Goal: Task Accomplishment & Management: Manage account settings

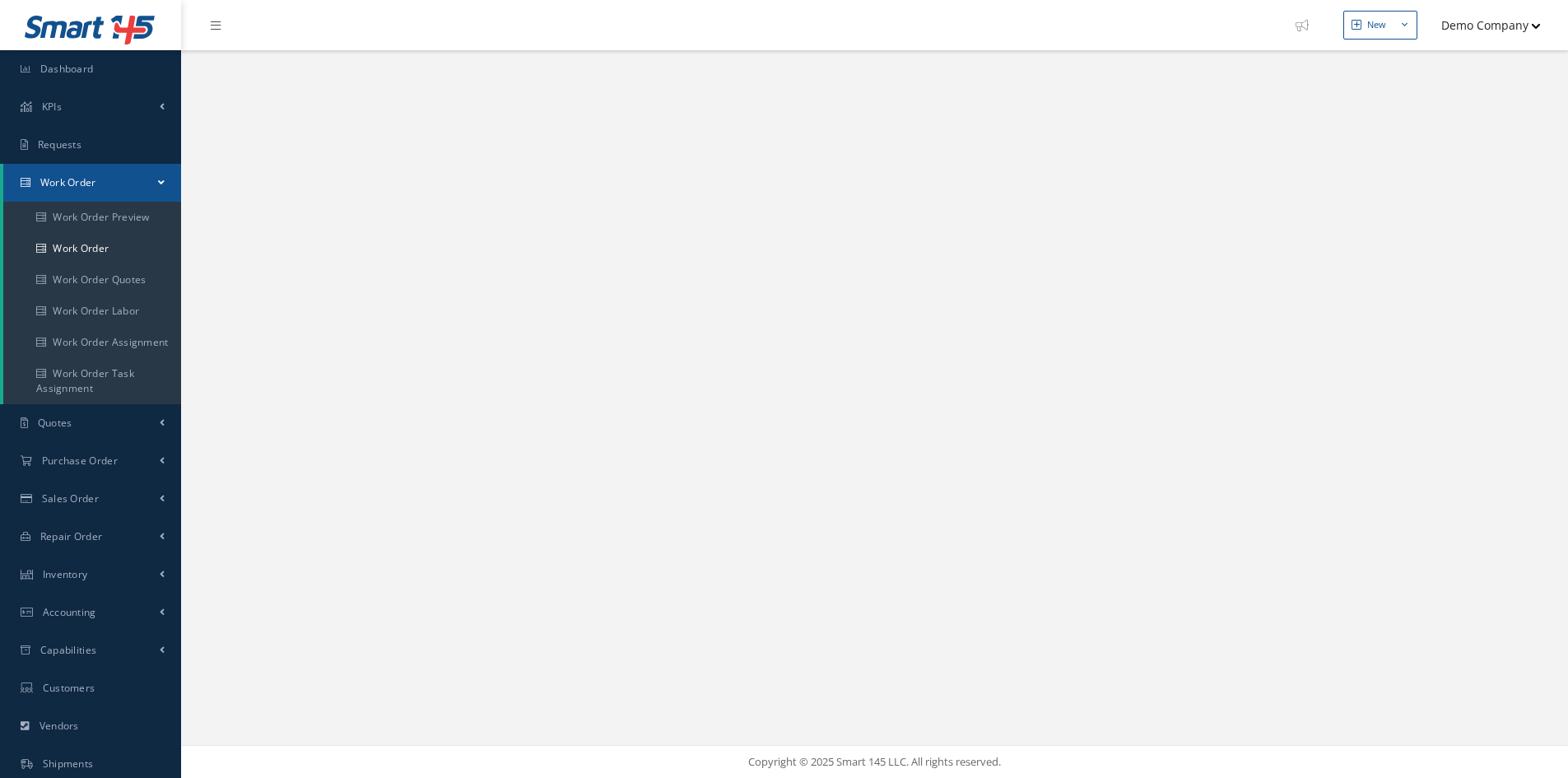
select select "25"
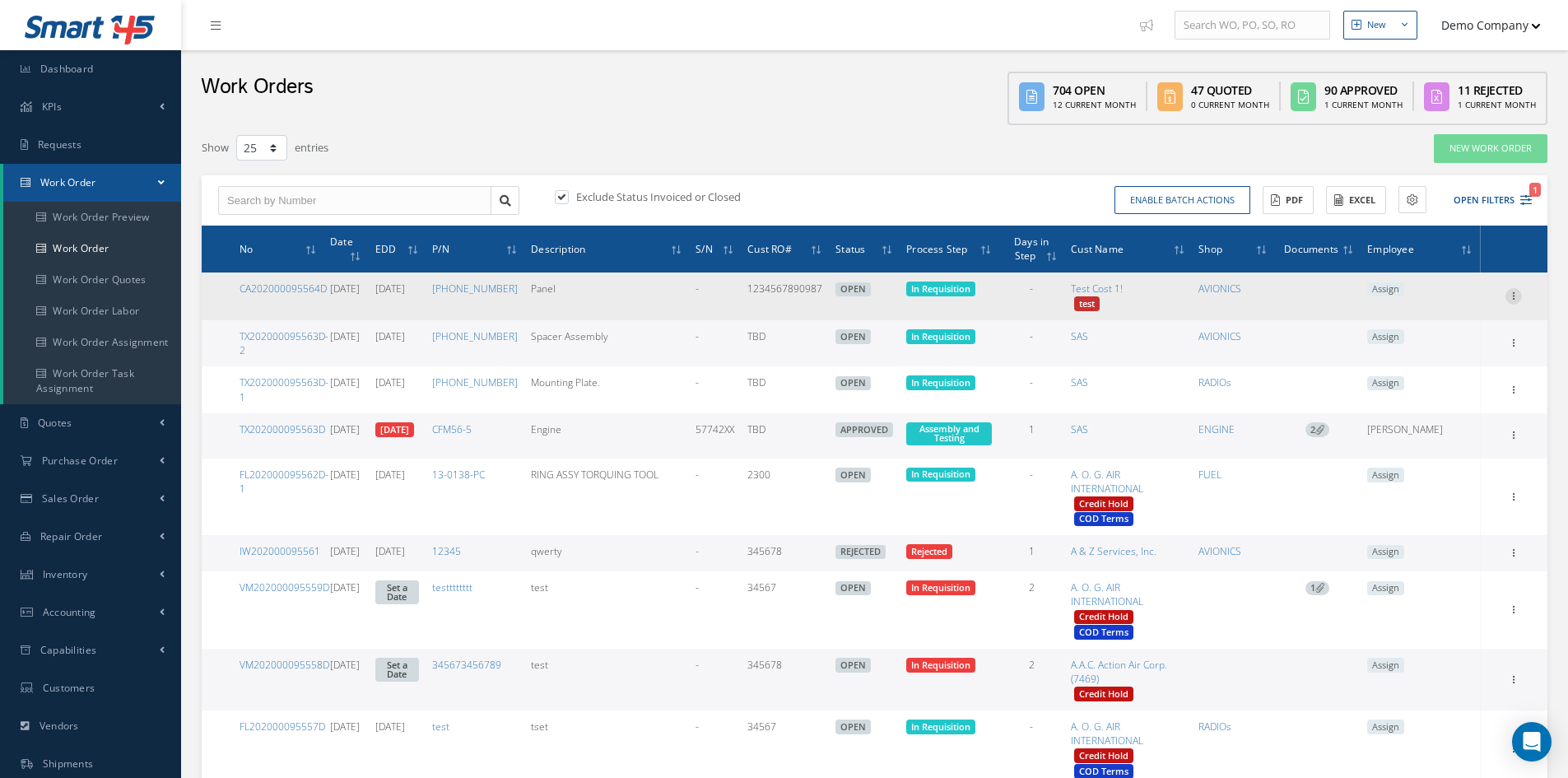
click at [1512, 293] on icon at bounding box center [1513, 295] width 16 height 13
click at [1451, 320] on link "Edit" at bounding box center [1438, 329] width 130 height 21
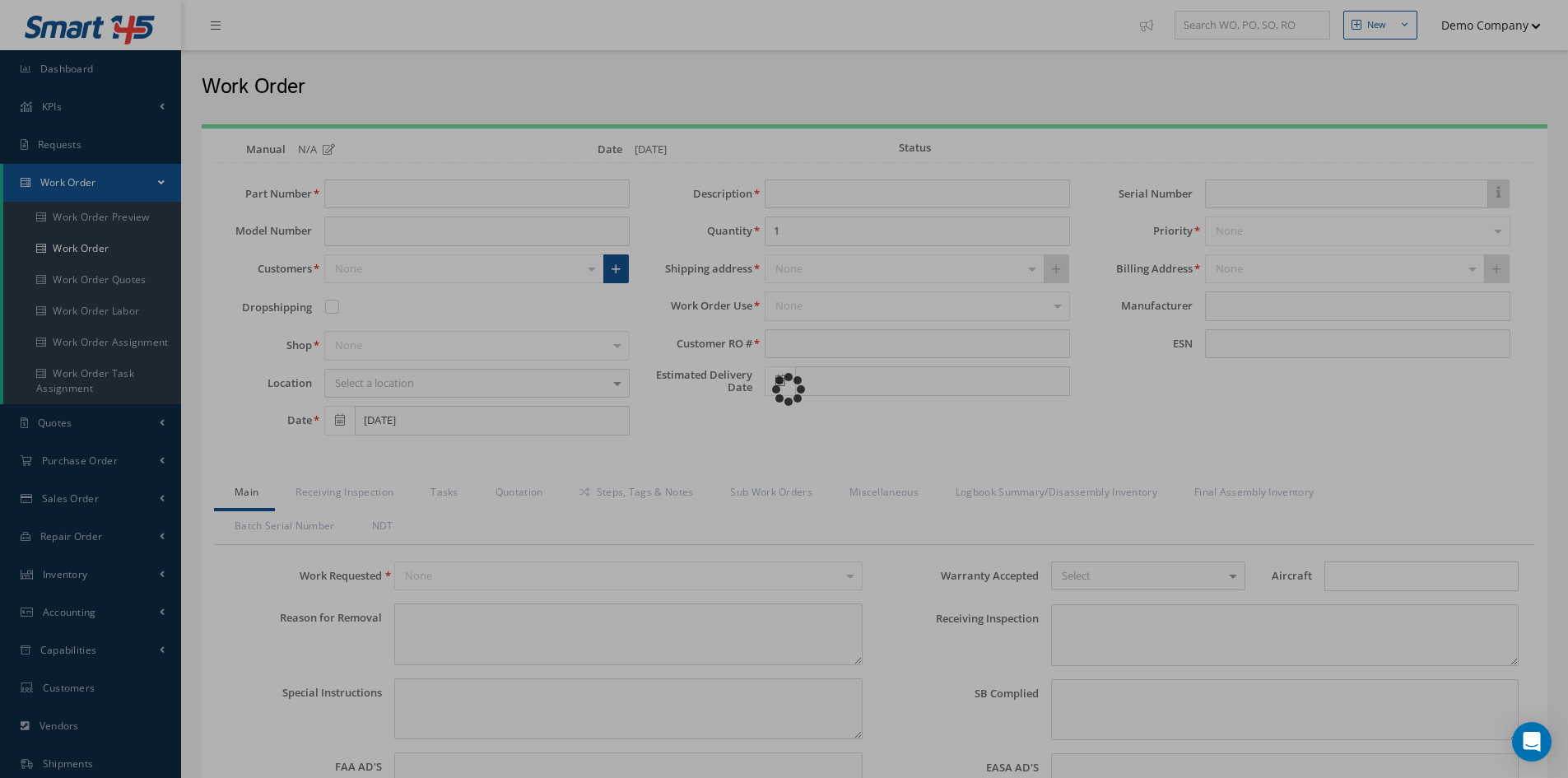
type input "[PHONE_NUMBER]"
type input "Panel"
type input "1234567890987"
type input "[DATE]"
type input "faa aads"
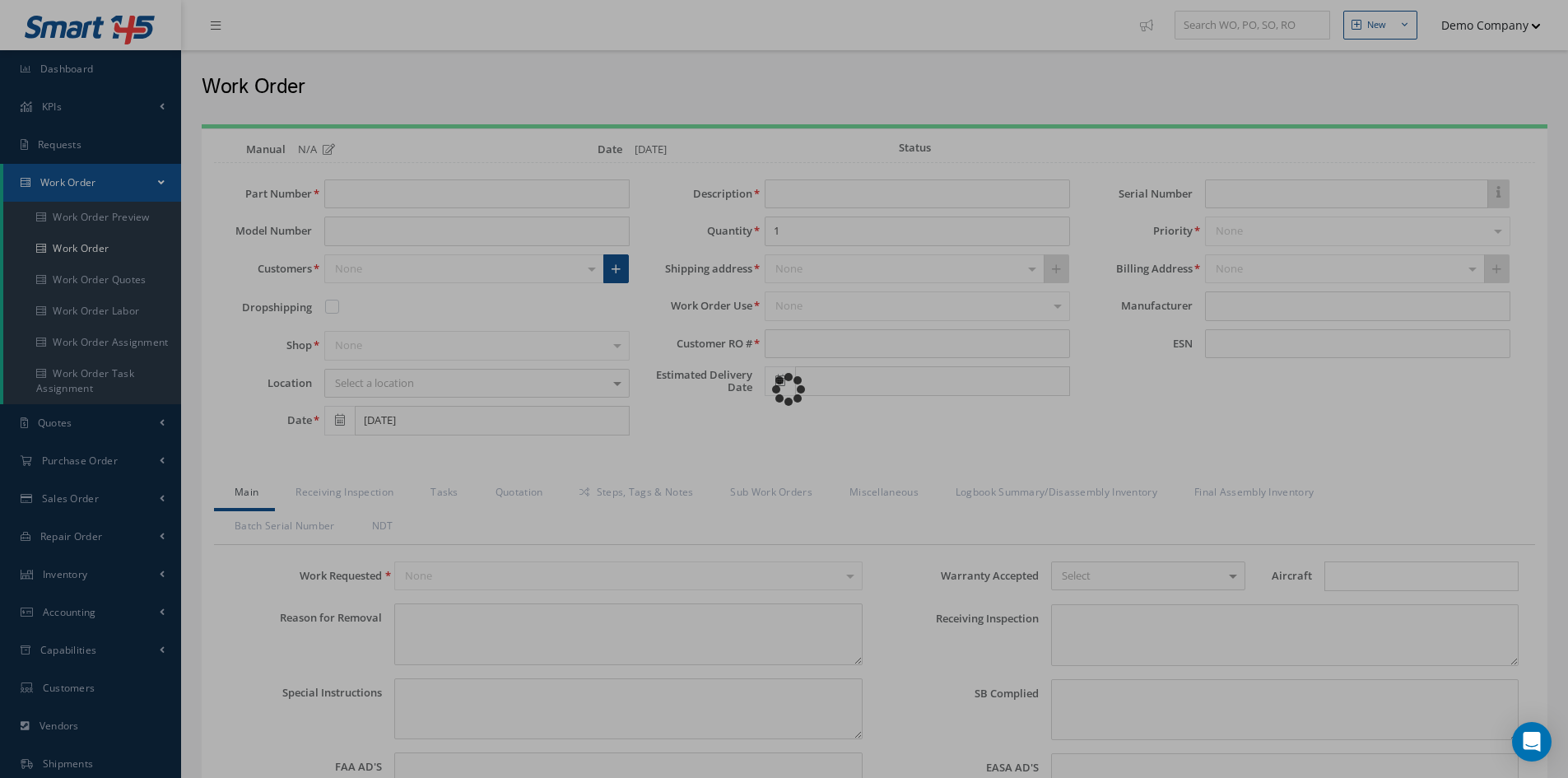
type textarea "NO VISUAL DAMAGE"
type textarea "50"
type input "EASA ADS"
type textarea "test test"
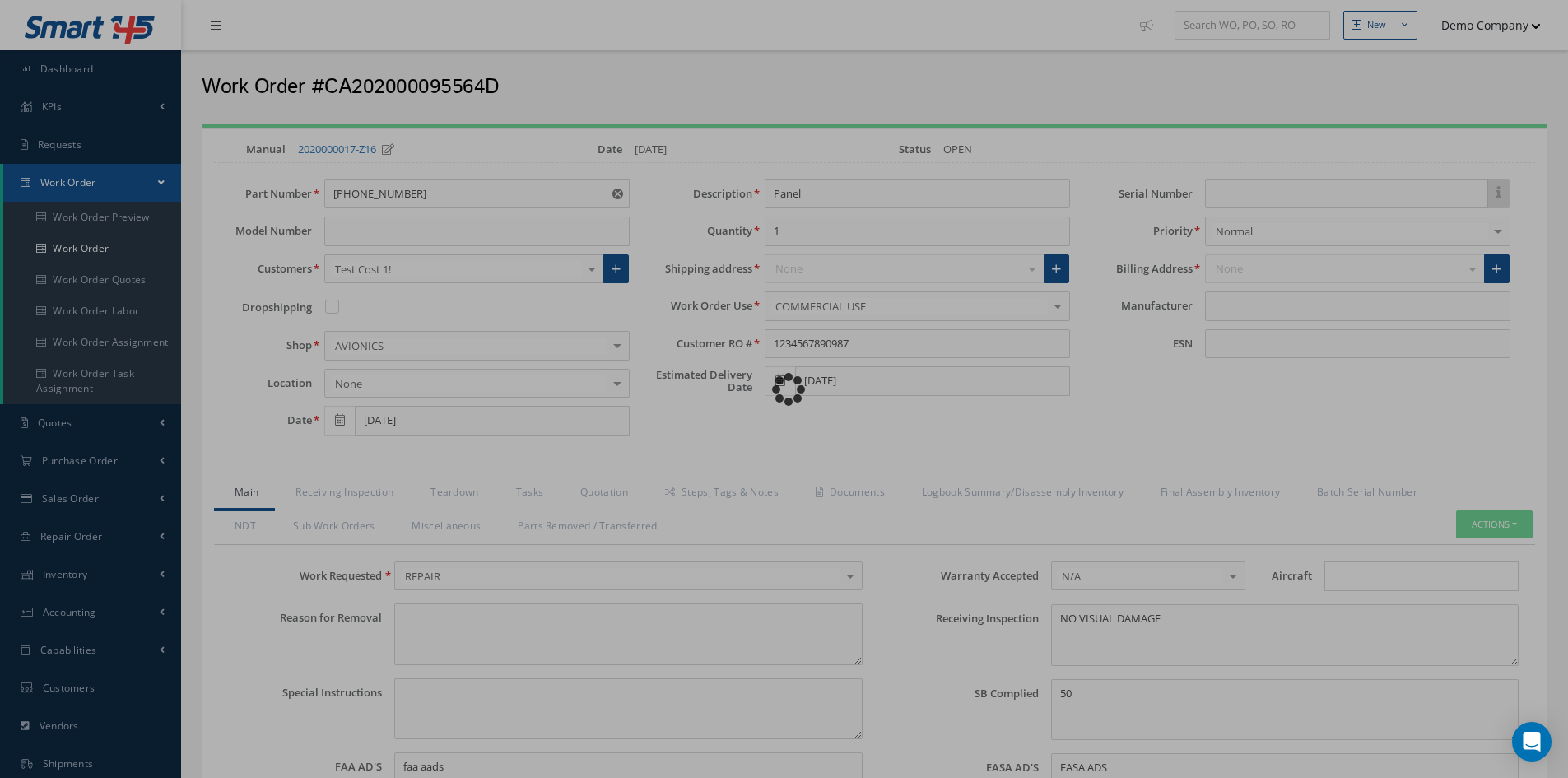
type input "AIM"
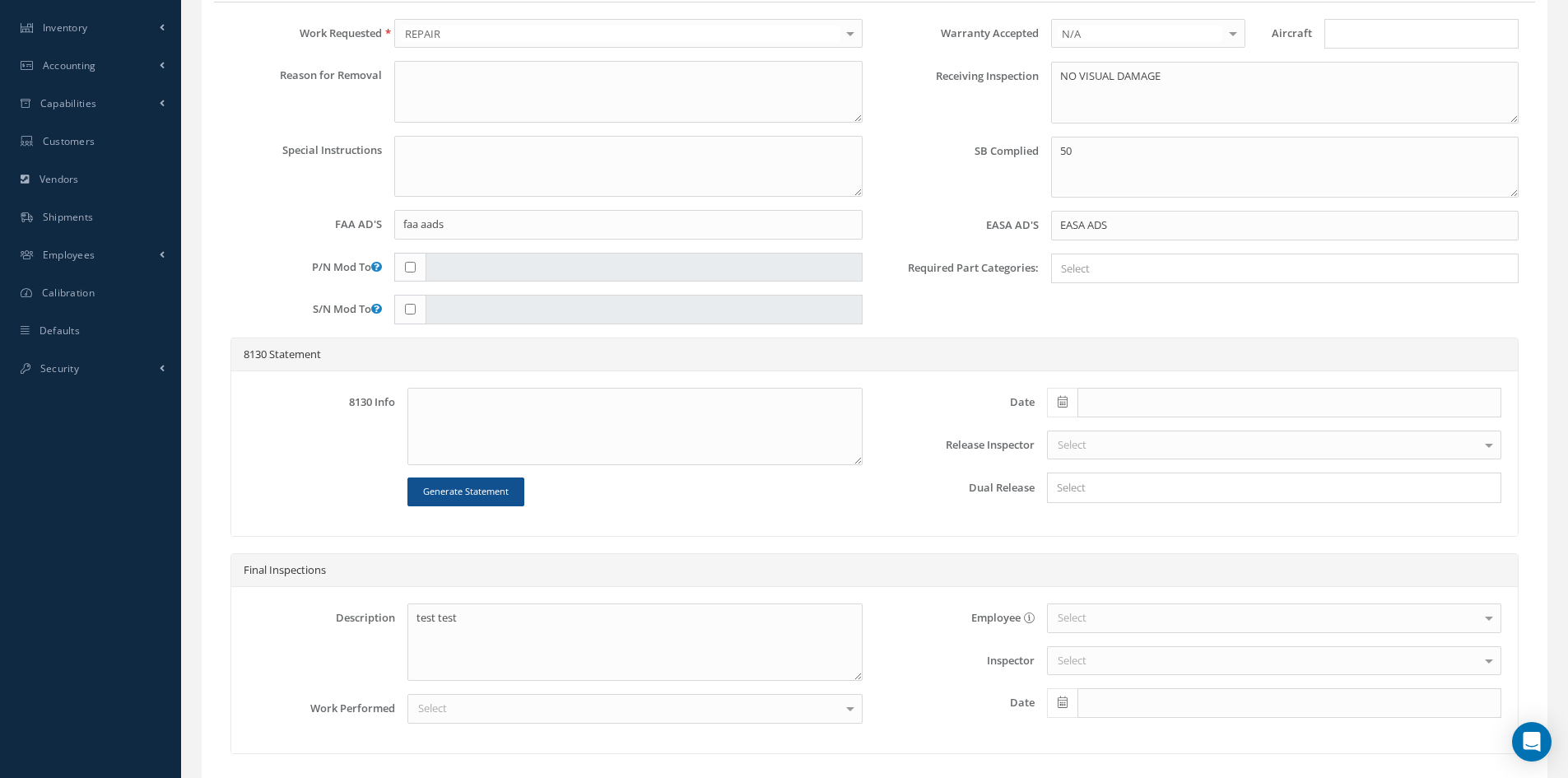
scroll to position [342, 0]
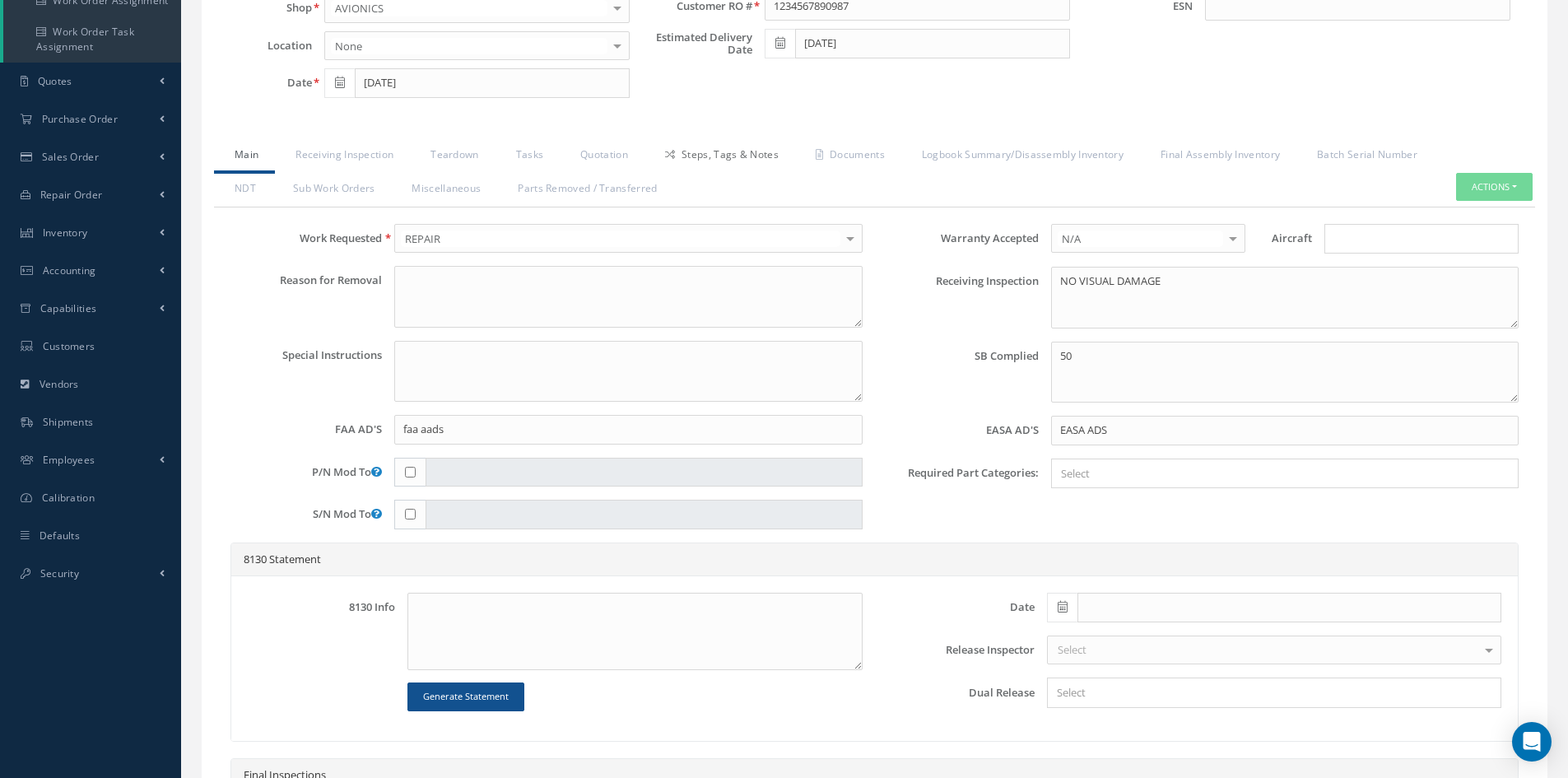
click at [690, 149] on link "Steps, Tags & Notes" at bounding box center [719, 156] width 150 height 34
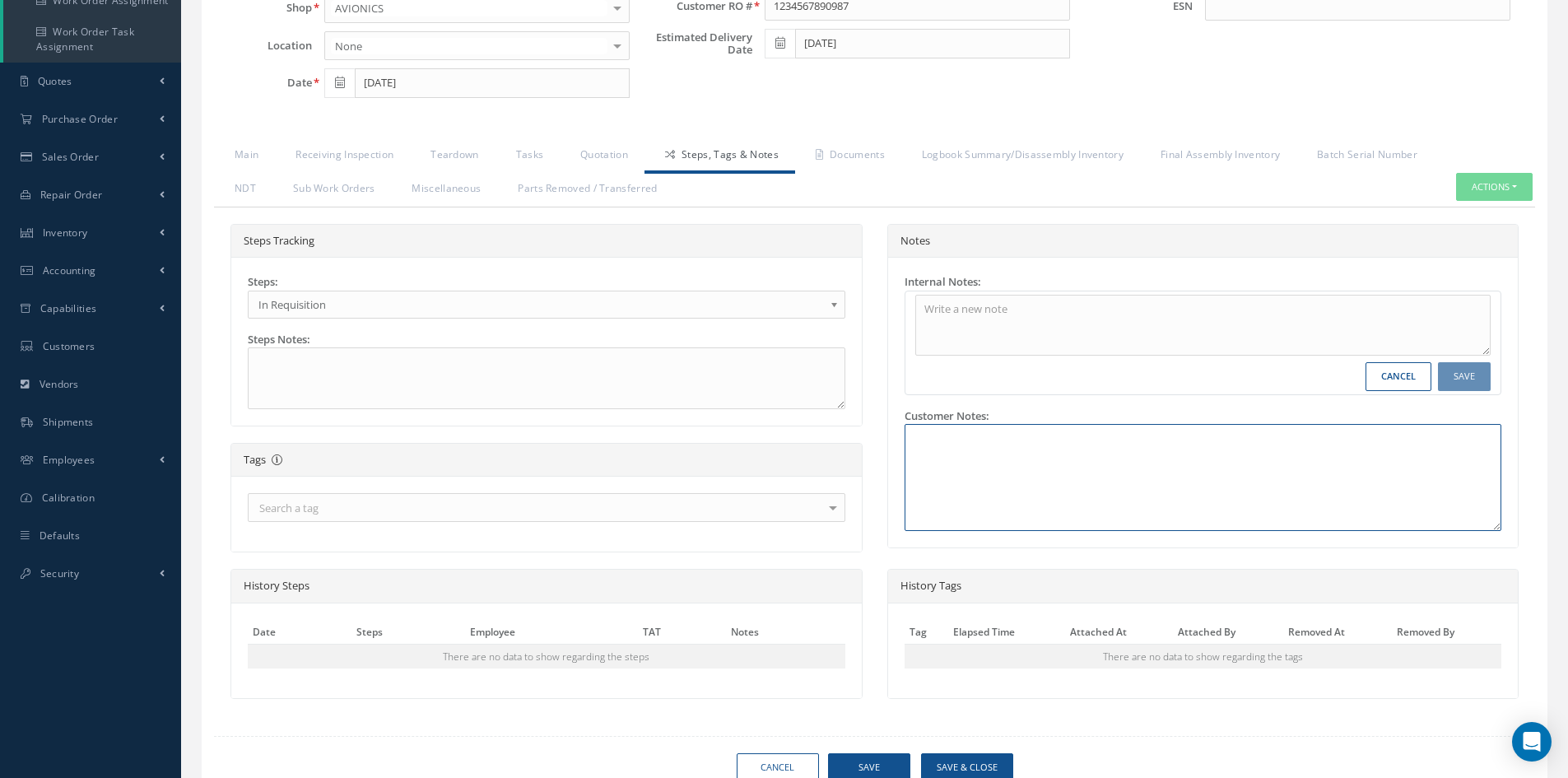
click at [1034, 470] on textarea at bounding box center [1203, 478] width 598 height 107
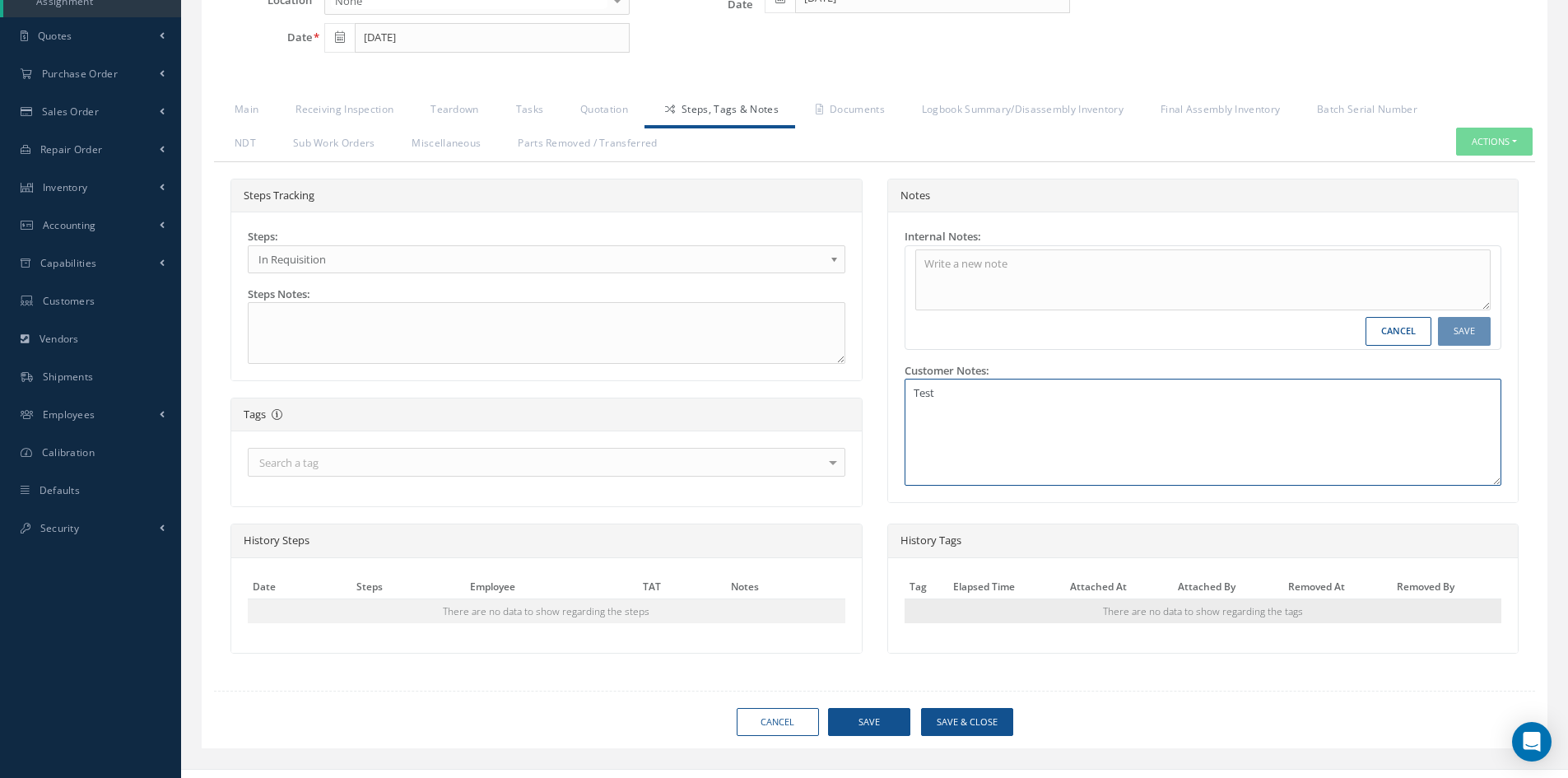
scroll to position [411, 0]
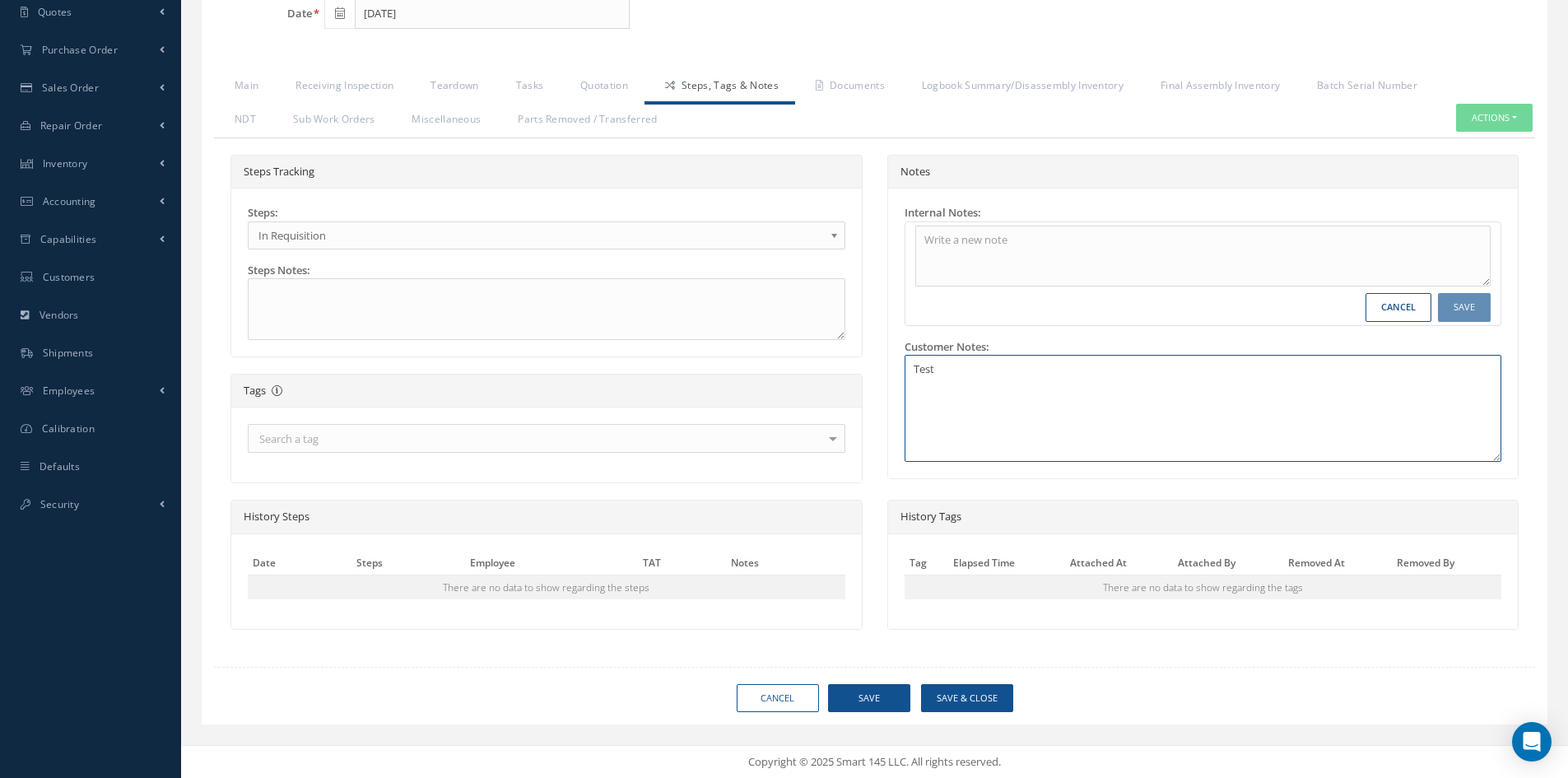
type textarea "Test"
click at [881, 699] on button "Save" at bounding box center [870, 698] width 82 height 29
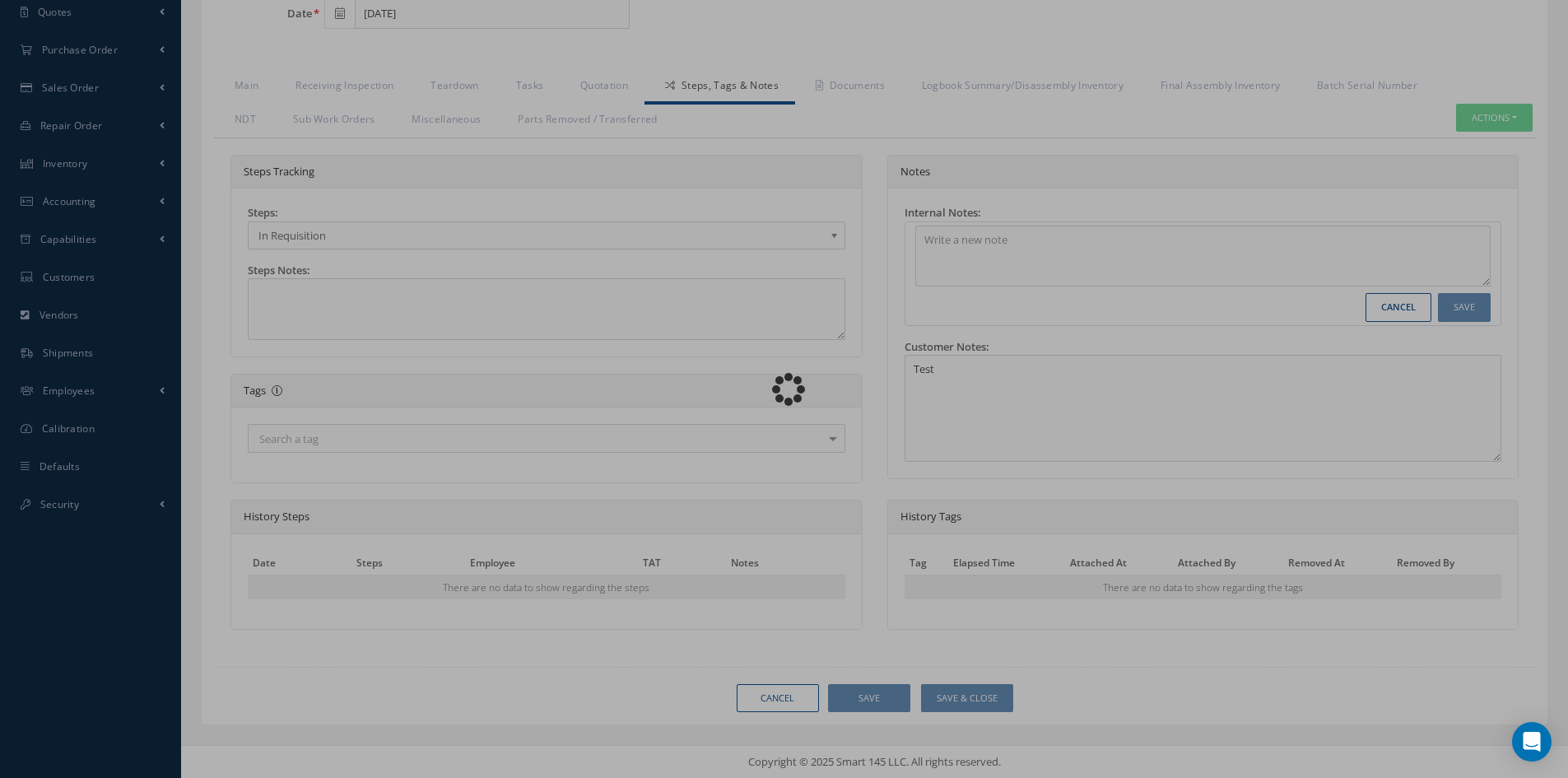
type textarea "Test -- Demo Company [DATE] 03:07PM"
type input "AIM"
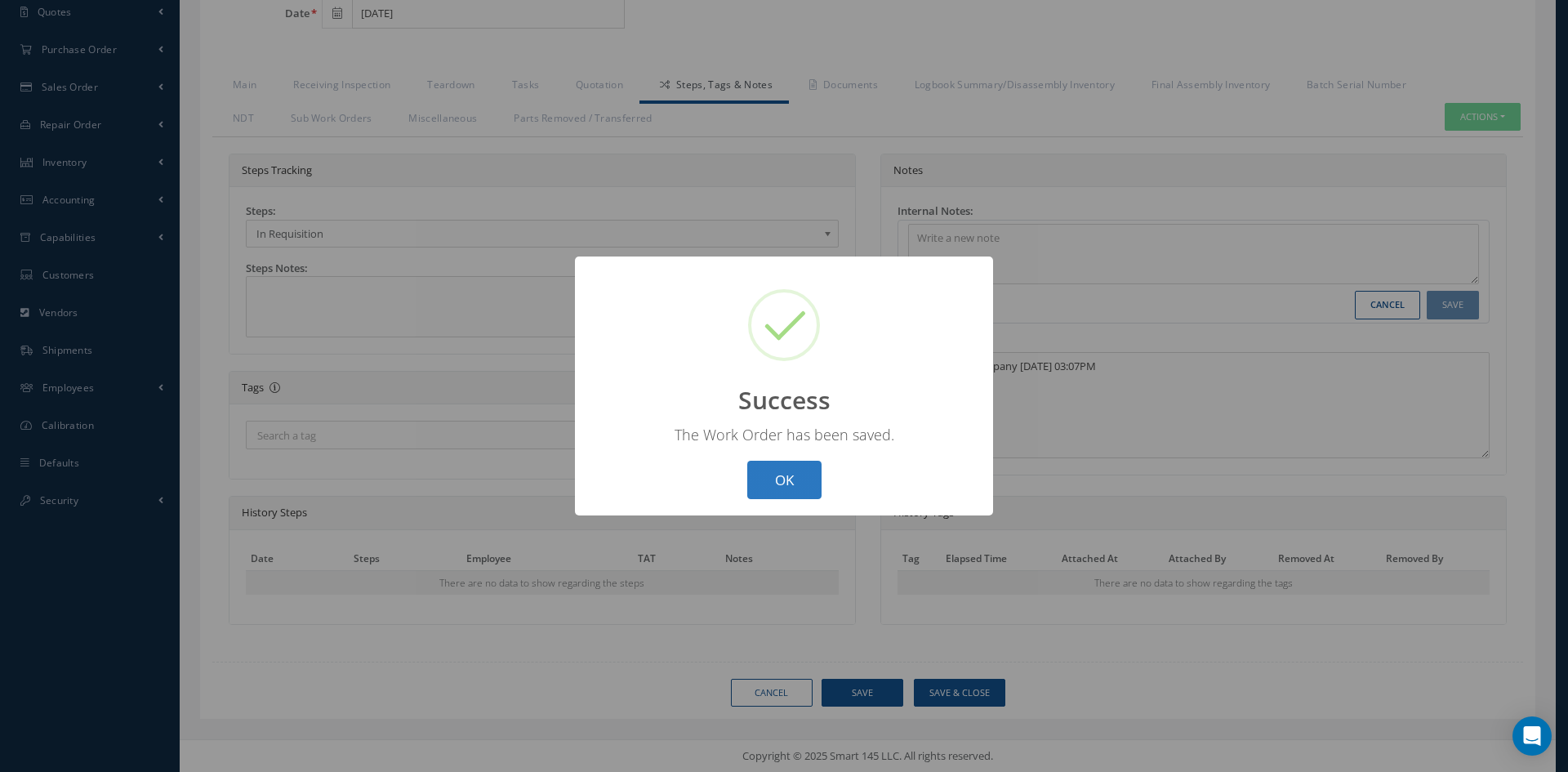
click at [777, 469] on button "OK" at bounding box center [784, 480] width 74 height 38
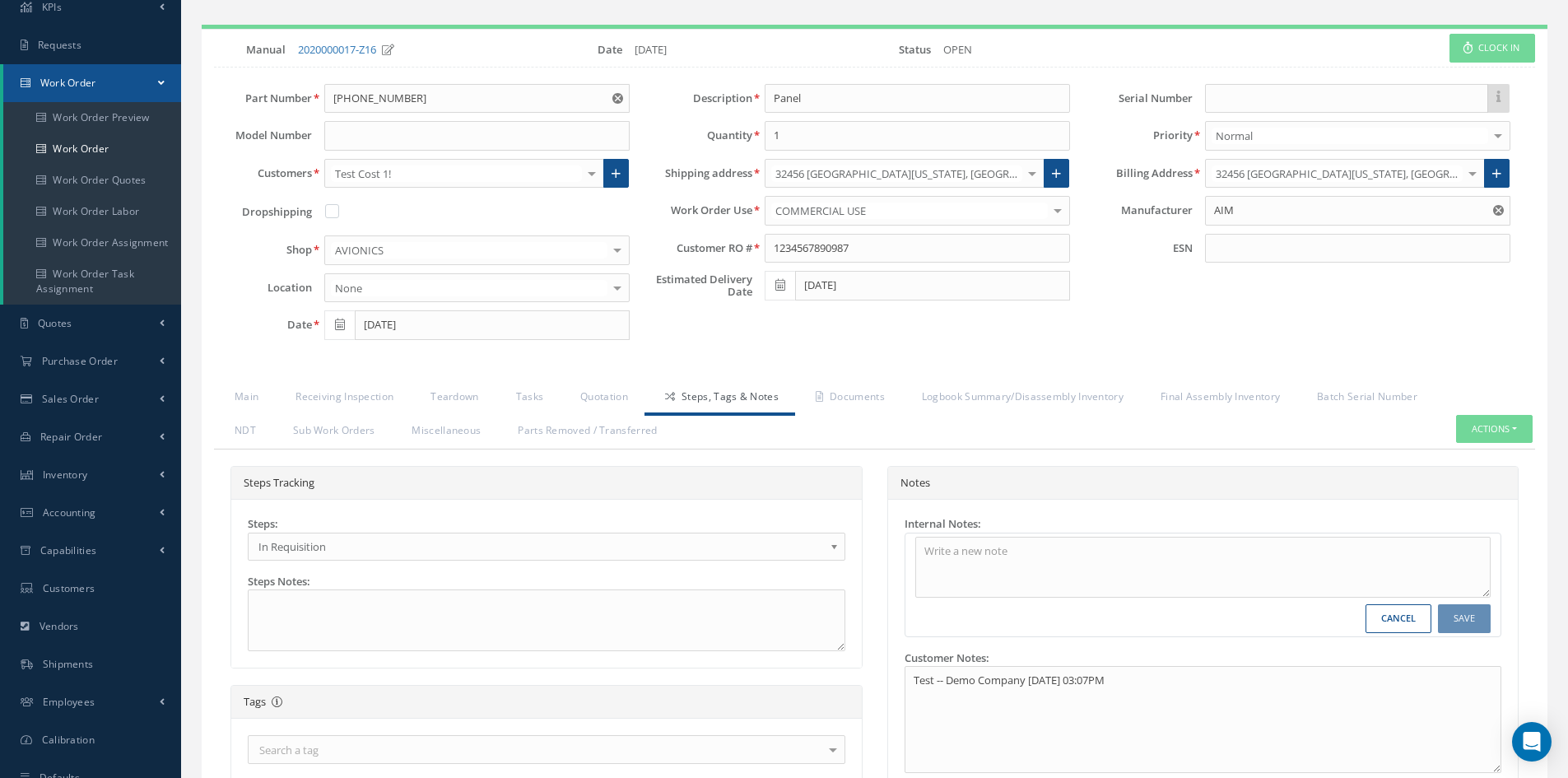
scroll to position [0, 0]
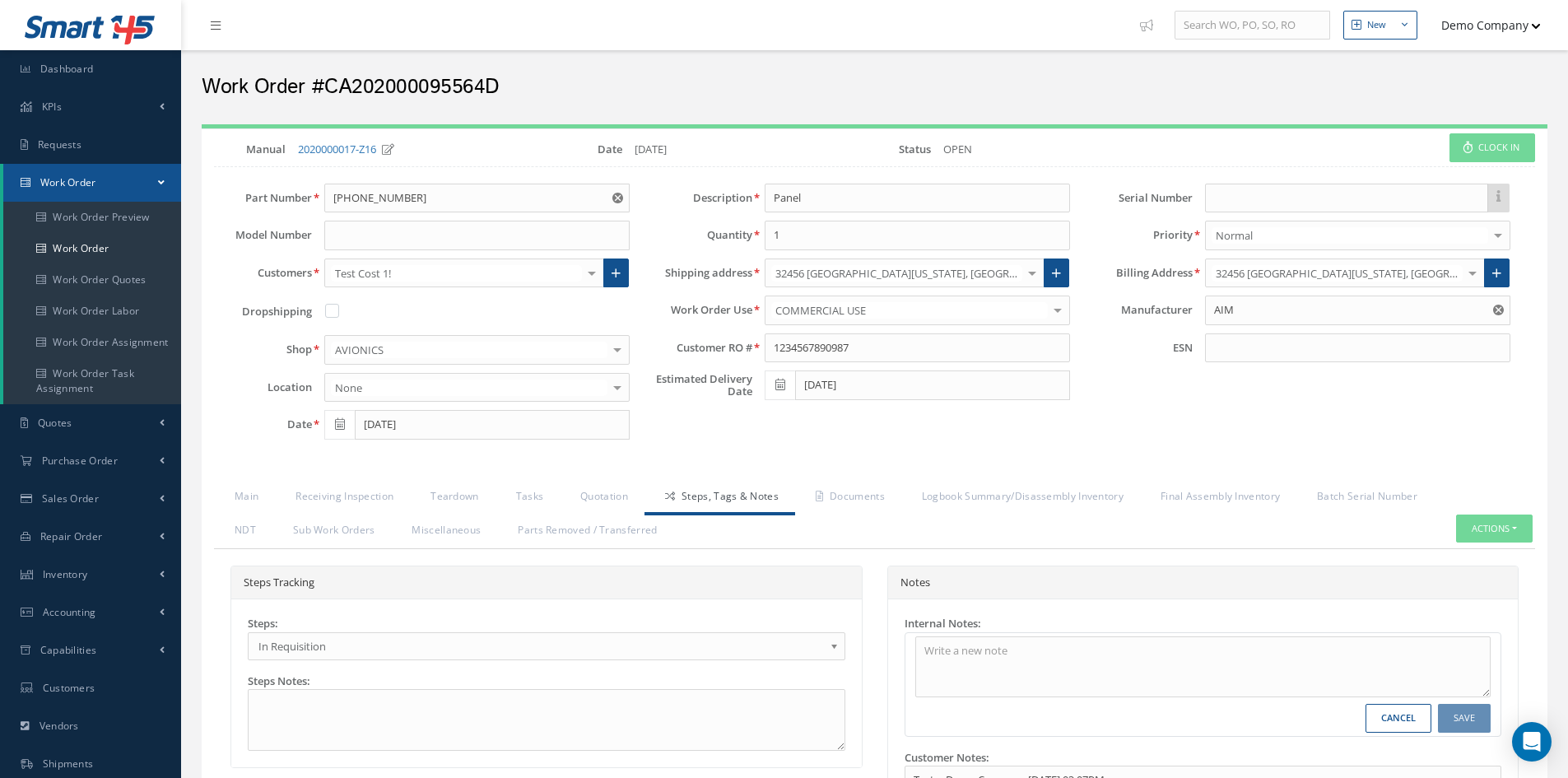
click at [1471, 28] on button "Demo Company" at bounding box center [1483, 25] width 115 height 33
click at [1458, 62] on link "Administration" at bounding box center [1475, 55] width 132 height 28
click at [1519, 14] on button "Demo Company" at bounding box center [1483, 25] width 115 height 33
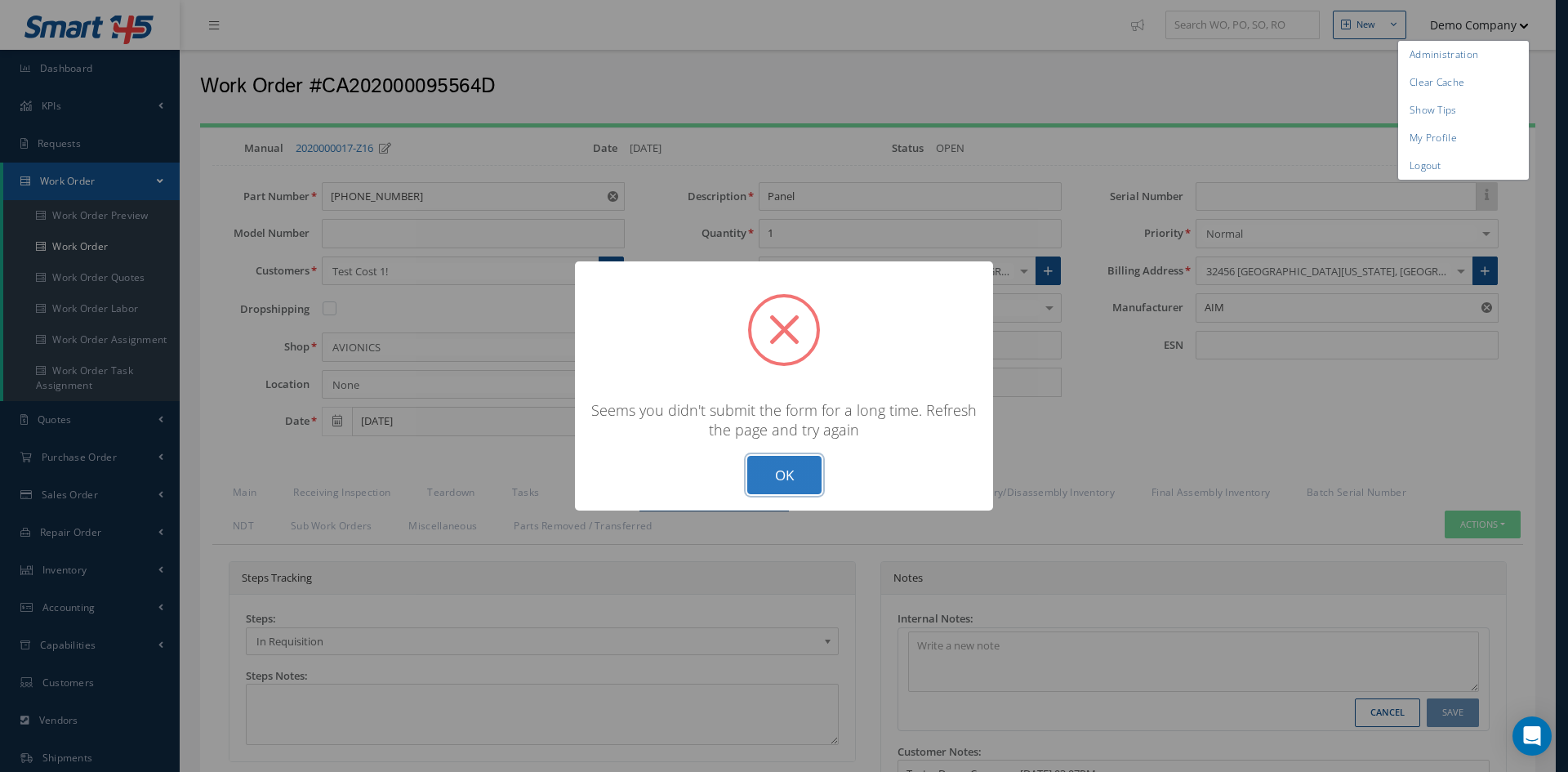
click at [801, 473] on button "OK" at bounding box center [784, 475] width 74 height 38
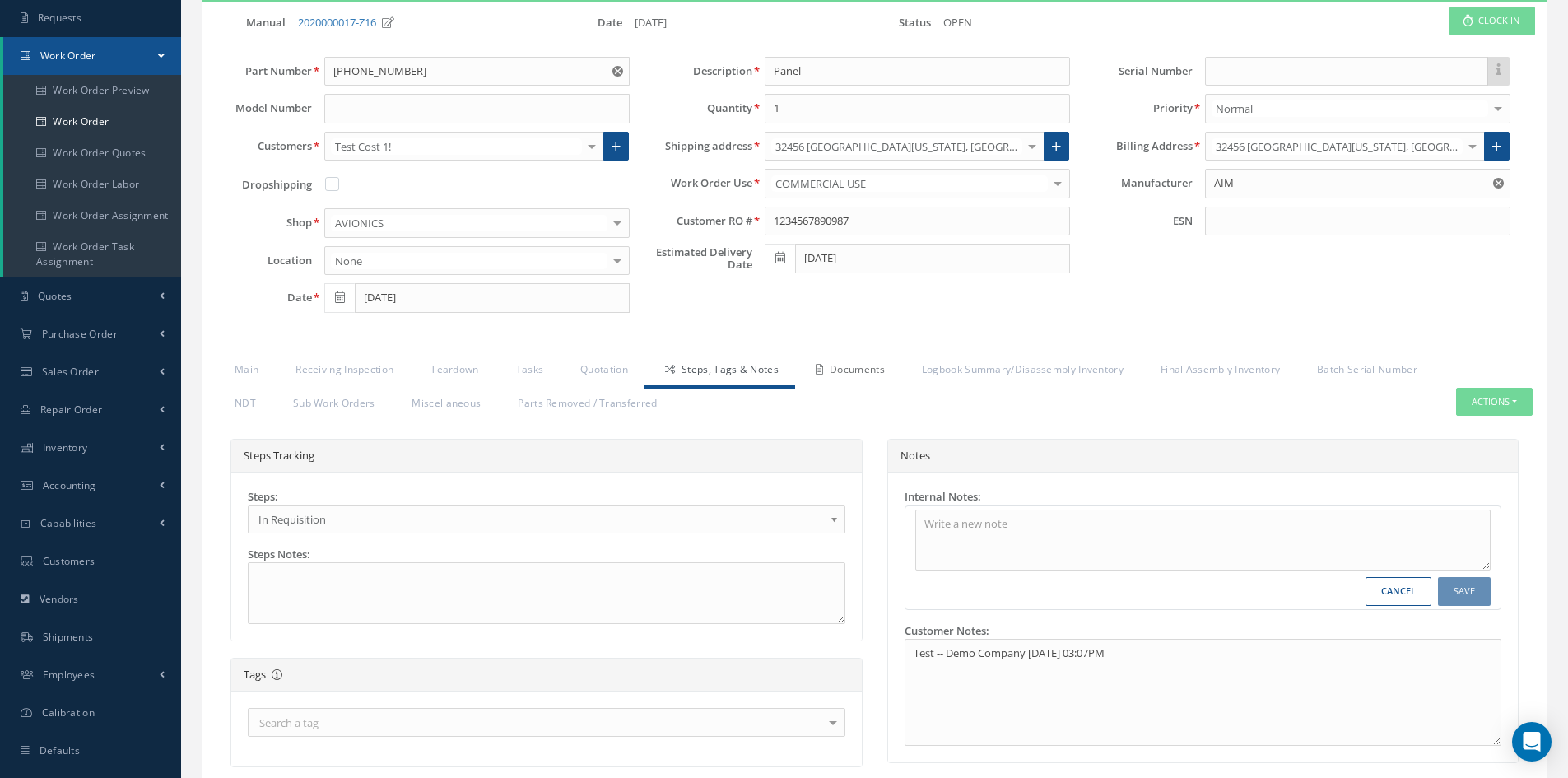
scroll to position [330, 0]
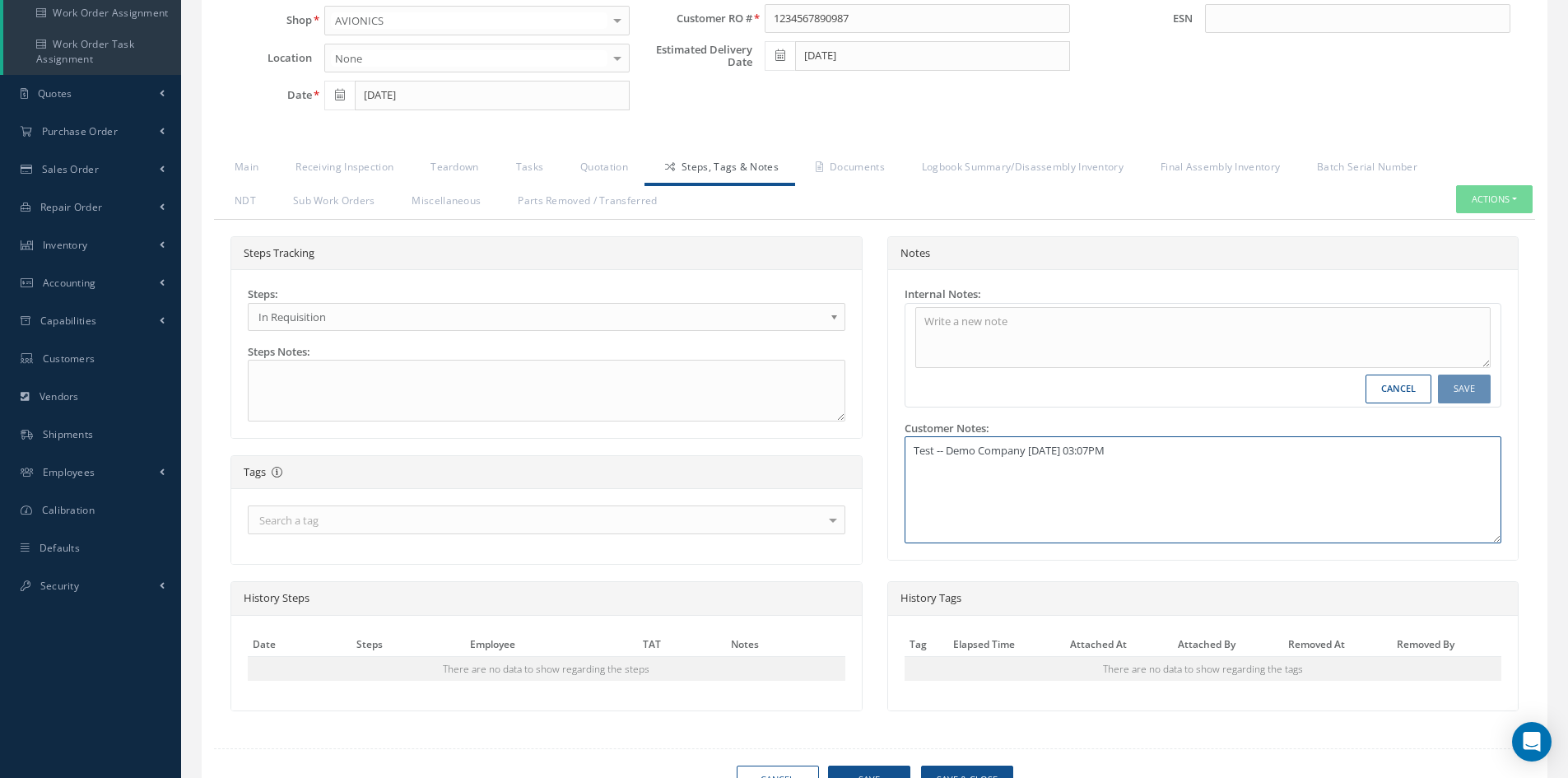
click at [989, 460] on textarea "Test -- Demo Company [DATE] 03:07PM" at bounding box center [1203, 490] width 598 height 107
